Goal: Transaction & Acquisition: Purchase product/service

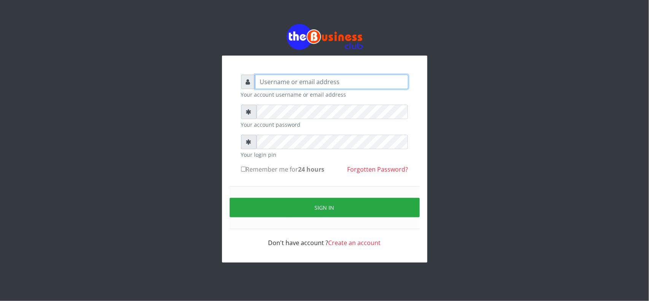
click at [324, 76] on input "text" at bounding box center [331, 82] width 153 height 14
type input "MubuyWallet"
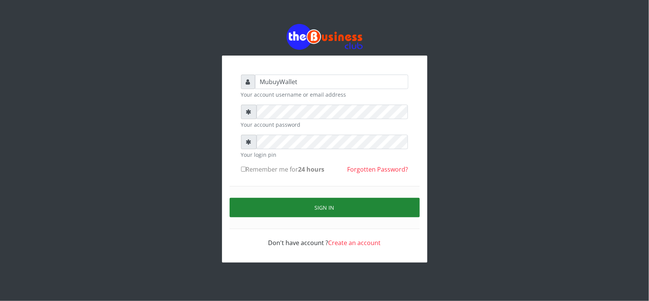
click at [318, 200] on button "Sign in" at bounding box center [325, 207] width 190 height 19
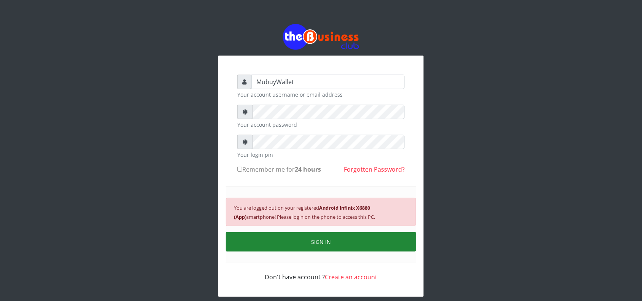
click at [283, 241] on button "SIGN IN" at bounding box center [321, 241] width 190 height 19
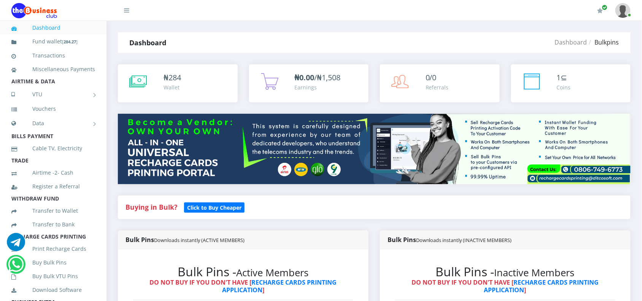
click at [334, 86] on div "Earnings" at bounding box center [318, 87] width 46 height 8
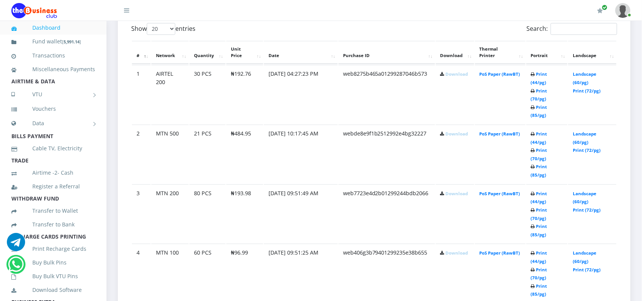
scroll to position [333, 0]
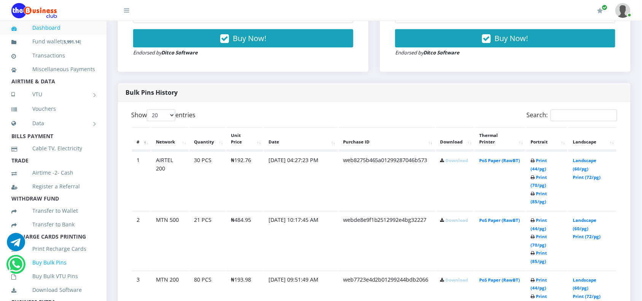
click at [38, 269] on link "Buy Bulk Pins" at bounding box center [53, 262] width 84 height 17
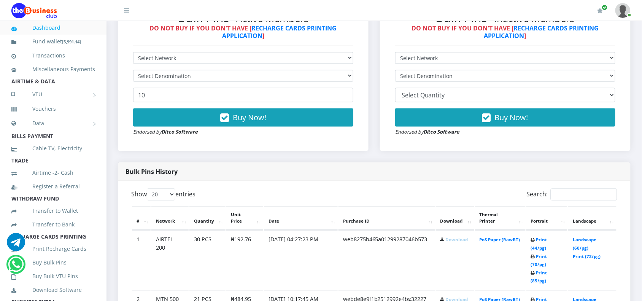
scroll to position [238, 0]
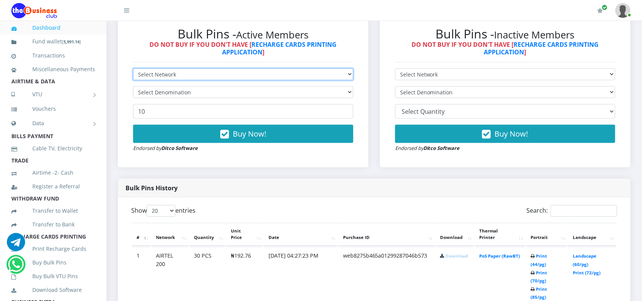
click at [153, 77] on select "Select Network MTN Globacom 9Mobile Airtel" at bounding box center [243, 74] width 220 height 12
click at [133, 68] on select "Select Network MTN Globacom 9Mobile Airtel" at bounding box center [243, 74] width 220 height 12
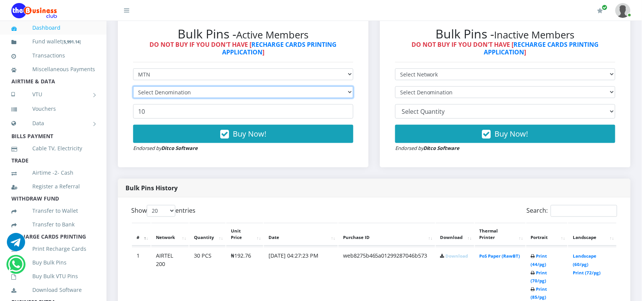
click at [144, 94] on select "Select Denomination" at bounding box center [243, 92] width 220 height 12
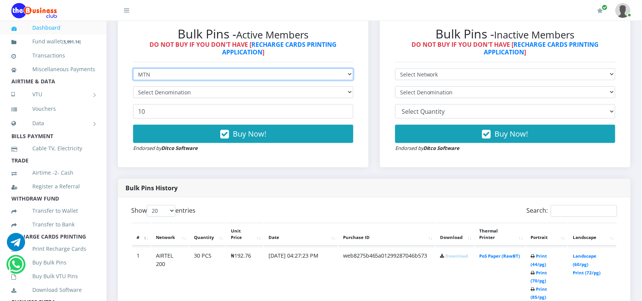
click at [151, 80] on select "Select Network MTN Globacom 9Mobile Airtel" at bounding box center [243, 74] width 220 height 12
click at [133, 68] on select "Select Network MTN Globacom 9Mobile Airtel" at bounding box center [243, 74] width 220 height 12
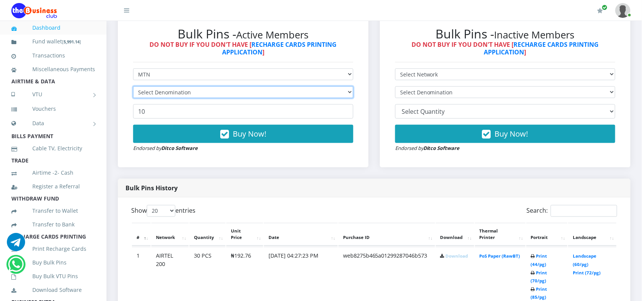
click at [147, 87] on select "Select Denomination" at bounding box center [243, 92] width 220 height 12
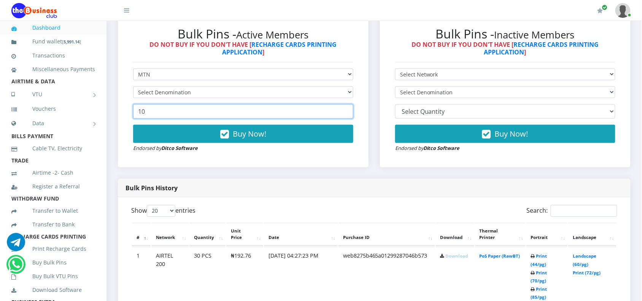
click at [148, 113] on input "10" at bounding box center [243, 111] width 220 height 14
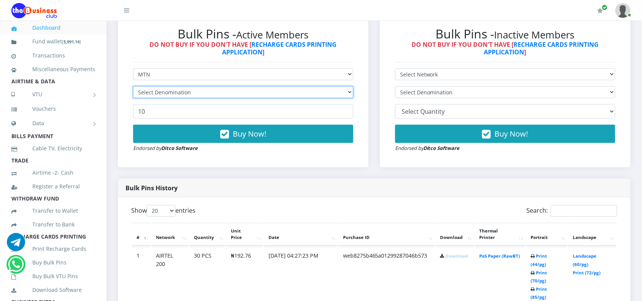
click at [159, 94] on select "Select Denomination" at bounding box center [243, 92] width 220 height 12
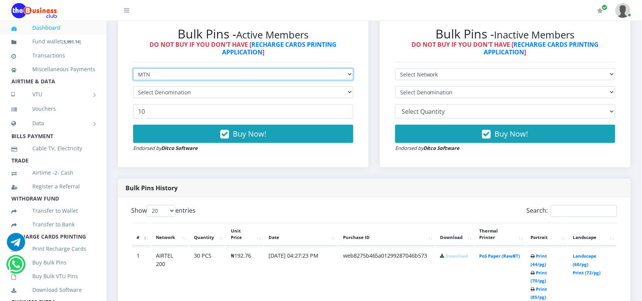
click at [157, 68] on select "Select Network MTN Globacom 9Mobile Airtel" at bounding box center [243, 74] width 220 height 12
select select "Glo"
click at [133, 68] on select "Select Network MTN Globacom 9Mobile Airtel" at bounding box center [243, 74] width 220 height 12
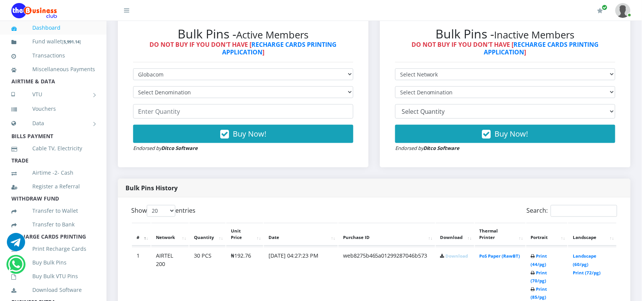
click at [150, 99] on form "Select Network MTN Globacom 9Mobile Airtel Select Denomination Buy Now! Endorse…" at bounding box center [243, 110] width 220 height 84
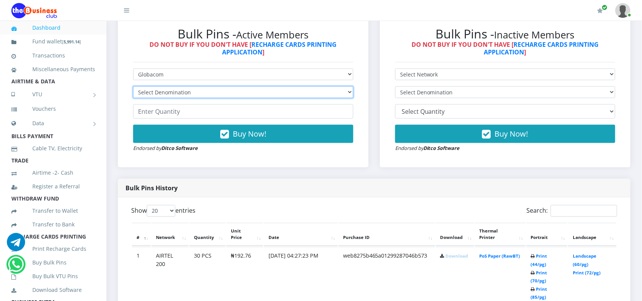
click at [151, 92] on select "Select Denomination Glo NGN100 - ₦96.55 Glo NGN200 - ₦193.10 Glo NGN500 - ₦482.…" at bounding box center [243, 92] width 220 height 12
click at [151, 91] on select "Select Denomination Glo NGN100 - ₦96.55 Glo NGN200 - ₦193.10 Glo NGN500 - ₦482.…" at bounding box center [243, 92] width 220 height 12
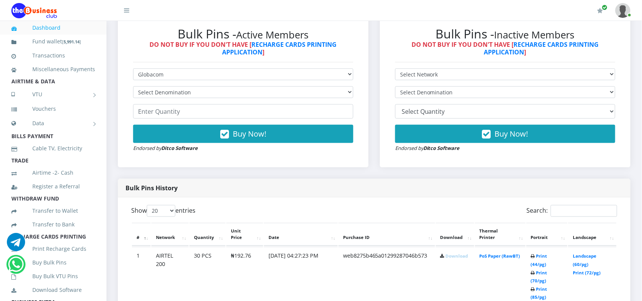
click at [151, 67] on div "Bulk Pins - Active Members DO NOT BUY IF YOU DON'T HAVE [ RECHARGE CARDS PRINTI…" at bounding box center [243, 89] width 235 height 141
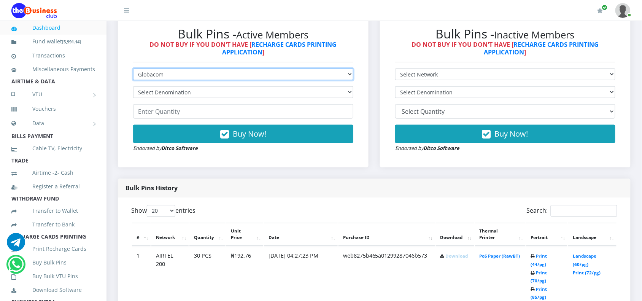
click at [151, 73] on select "Select Network MTN Globacom 9Mobile Airtel" at bounding box center [243, 74] width 220 height 12
select select "MTN"
click at [133, 68] on select "Select Network MTN Globacom 9Mobile Airtel" at bounding box center [243, 74] width 220 height 12
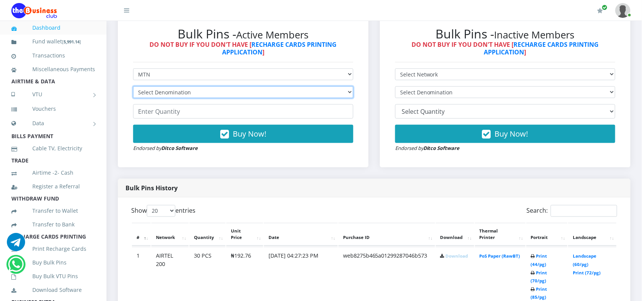
click at [150, 92] on select "Select Denomination MTN NGN100 - ₦96.99 MTN NGN200 - ₦193.98 MTN NGN400 - ₦387.…" at bounding box center [243, 92] width 220 height 12
select select "96.99-100"
click at [133, 86] on select "Select Denomination MTN NGN100 - ₦96.99 MTN NGN200 - ₦193.98 MTN NGN400 - ₦387.…" at bounding box center [243, 92] width 220 height 12
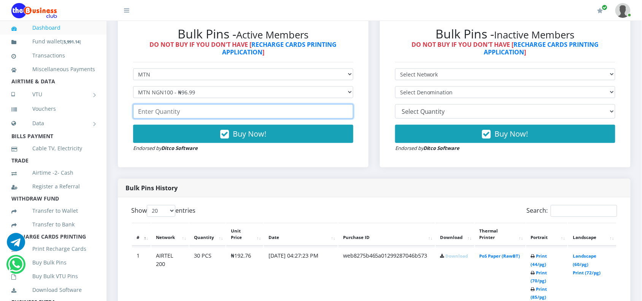
click at [157, 113] on input "number" at bounding box center [243, 111] width 220 height 14
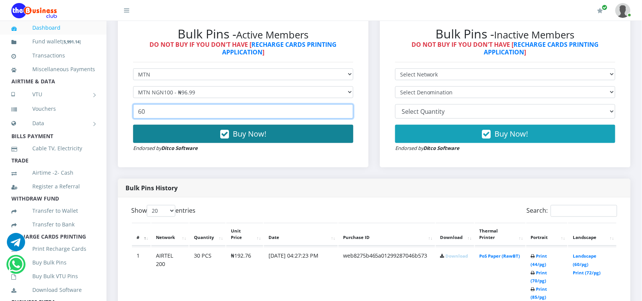
type input "60"
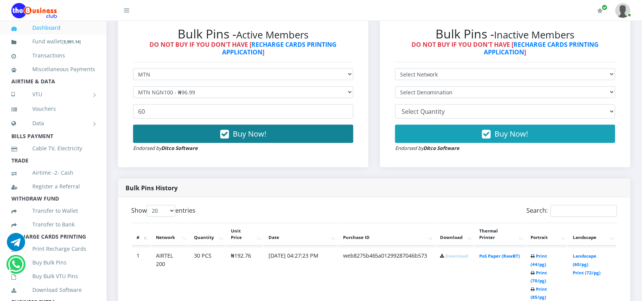
click at [153, 131] on button "Buy Now!" at bounding box center [243, 134] width 220 height 18
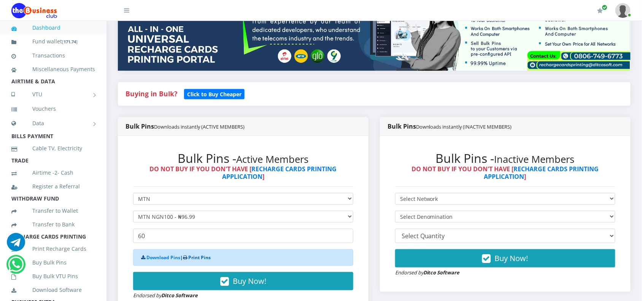
scroll to position [0, 0]
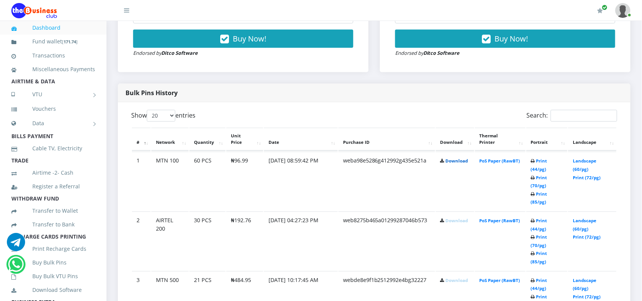
click at [447, 162] on link "Download" at bounding box center [457, 161] width 22 height 6
